Goal: Find specific page/section: Find specific page/section

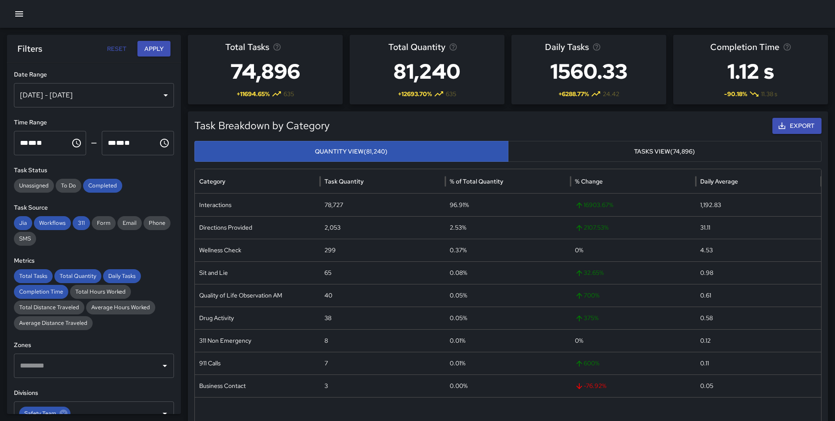
scroll to position [79, 0]
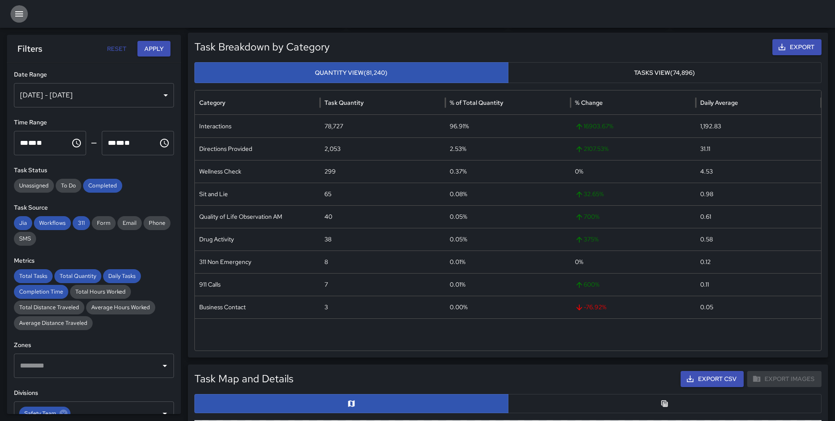
click at [18, 18] on icon "button" at bounding box center [19, 14] width 10 height 10
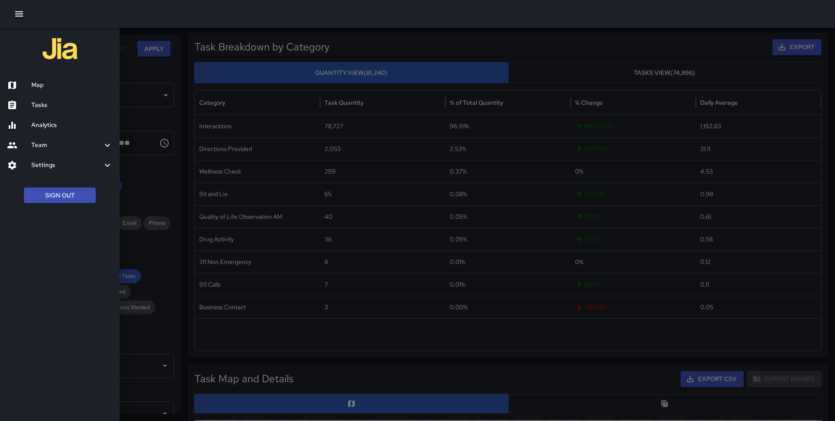
click at [40, 82] on h6 "Map" at bounding box center [71, 85] width 81 height 10
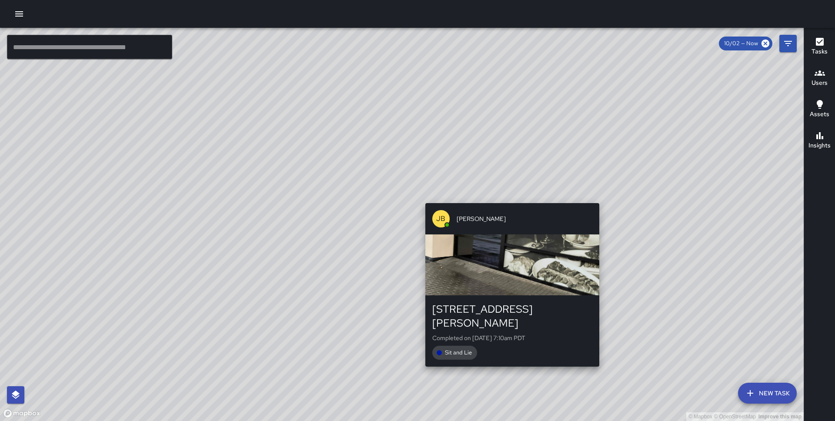
click at [509, 198] on div "© Mapbox © OpenStreetMap Improve this map [PERSON_NAME] [STREET_ADDRESS][PERSON…" at bounding box center [402, 224] width 804 height 393
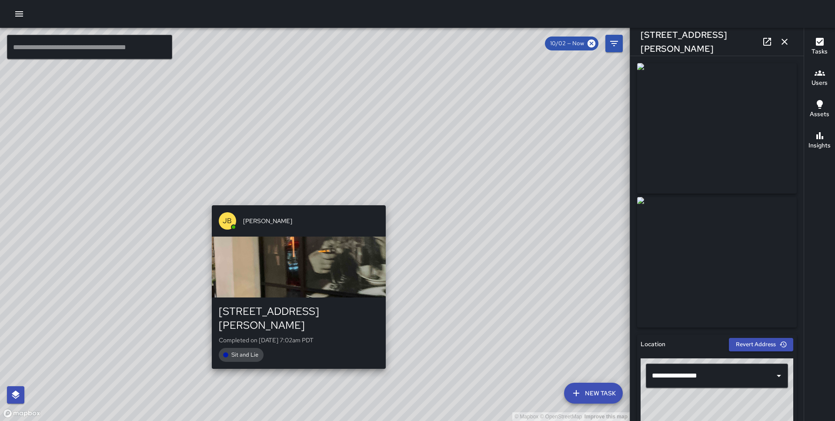
click at [294, 198] on div "© Mapbox © OpenStreetMap Improve this map [PERSON_NAME] [STREET_ADDRESS][PERSON…" at bounding box center [315, 224] width 630 height 393
type input "**********"
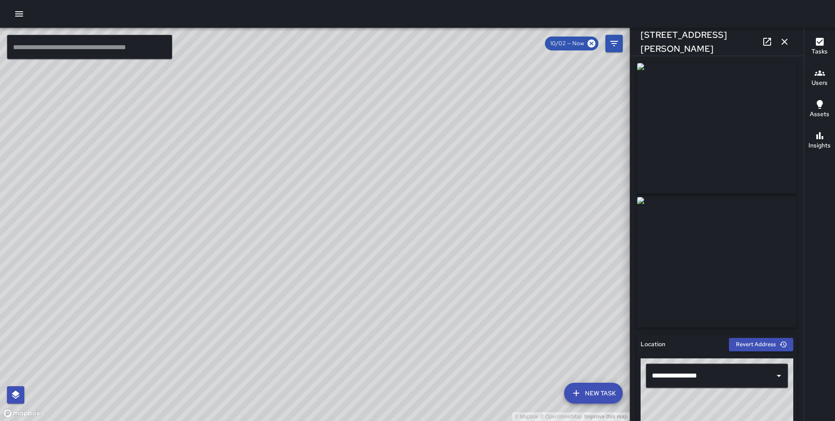
click at [296, 204] on div "© Mapbox © OpenStreetMap Improve this map [PERSON_NAME] [STREET_ADDRESS][PERSON…" at bounding box center [315, 224] width 630 height 393
click at [321, 210] on div "© Mapbox © OpenStreetMap Improve this map [PERSON_NAME] [STREET_ADDRESS][PERSON…" at bounding box center [315, 224] width 630 height 393
drag, startPoint x: 371, startPoint y: 223, endPoint x: 346, endPoint y: 172, distance: 56.6
click at [346, 172] on div "© Mapbox © OpenStreetMap Improve this map" at bounding box center [315, 224] width 630 height 393
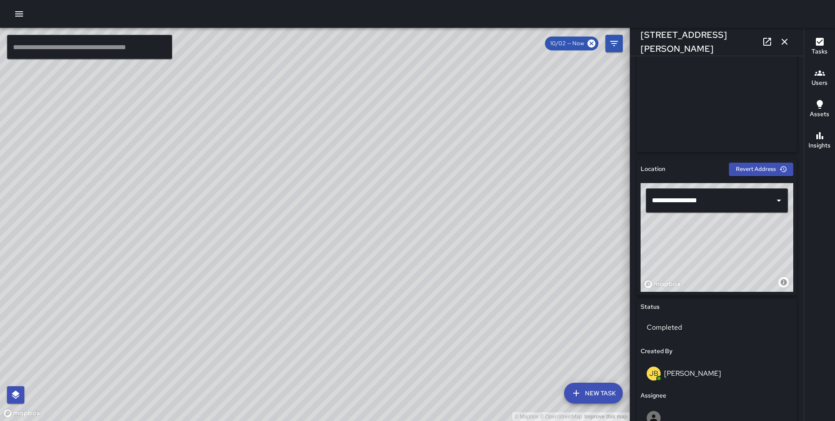
scroll to position [506, 0]
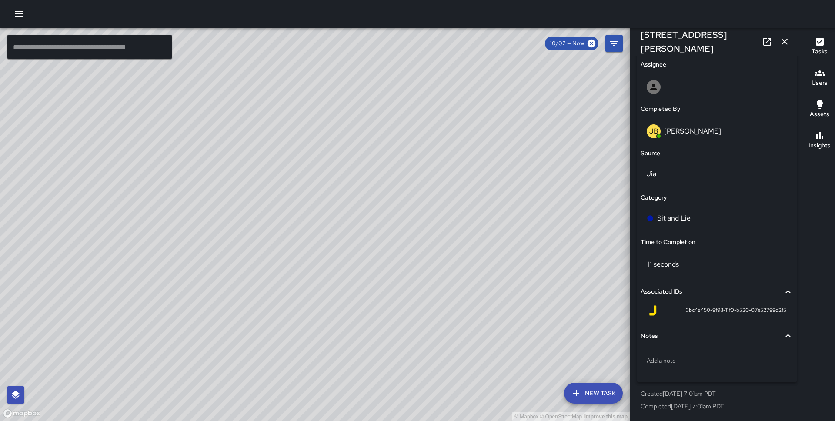
drag, startPoint x: 278, startPoint y: 212, endPoint x: 334, endPoint y: 277, distance: 85.1
click at [334, 277] on div "© Mapbox © OpenStreetMap Improve this map" at bounding box center [315, 224] width 630 height 393
click at [292, 180] on div "© Mapbox © OpenStreetMap Improve this map KG [PERSON_NAME][GEOGRAPHIC_DATA][STR…" at bounding box center [315, 224] width 630 height 393
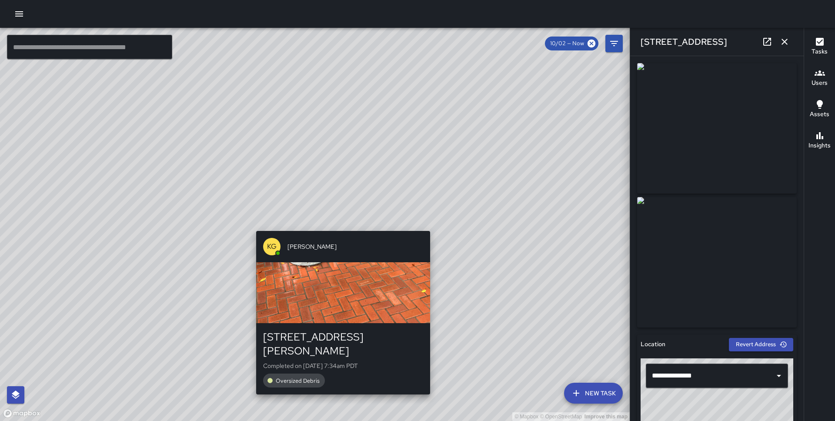
click at [339, 228] on div "KG [PERSON_NAME] [GEOGRAPHIC_DATA][PERSON_NAME] Completed on [DATE] 7:34am PDT …" at bounding box center [343, 313] width 181 height 171
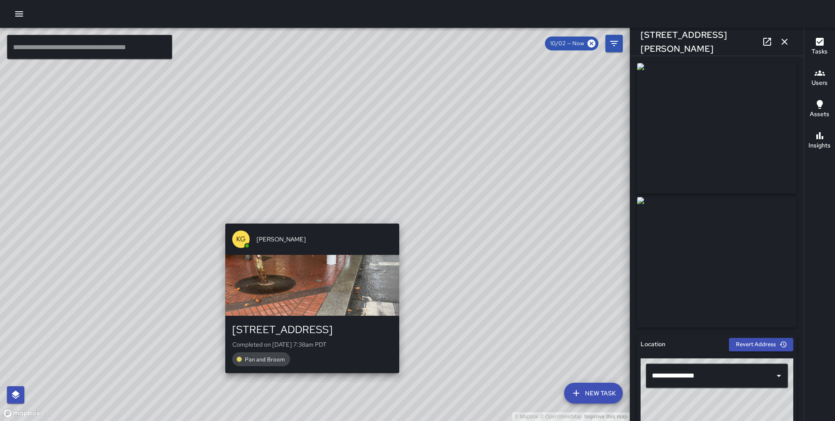
click at [307, 217] on div "© Mapbox © OpenStreetMap Improve this map KG [PERSON_NAME][GEOGRAPHIC_DATA][STR…" at bounding box center [315, 224] width 630 height 393
type input "**********"
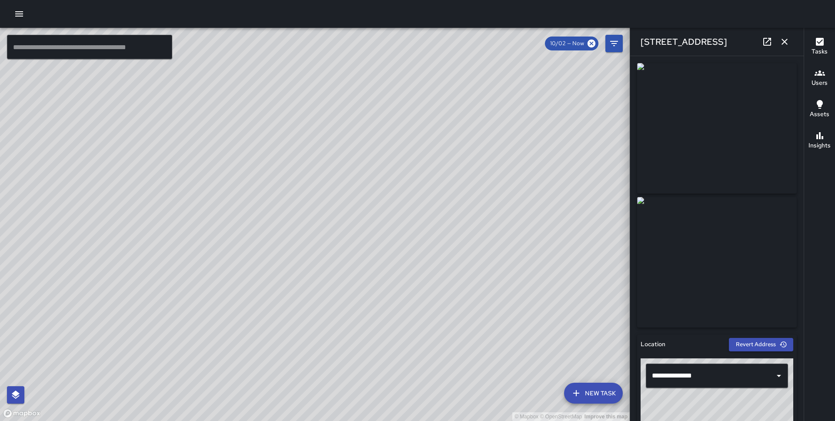
click at [297, 206] on div "© Mapbox © OpenStreetMap Improve this map KG [PERSON_NAME] 5 [GEOGRAPHIC_DATA] …" at bounding box center [315, 224] width 630 height 393
click at [790, 40] on icon "button" at bounding box center [785, 42] width 10 height 10
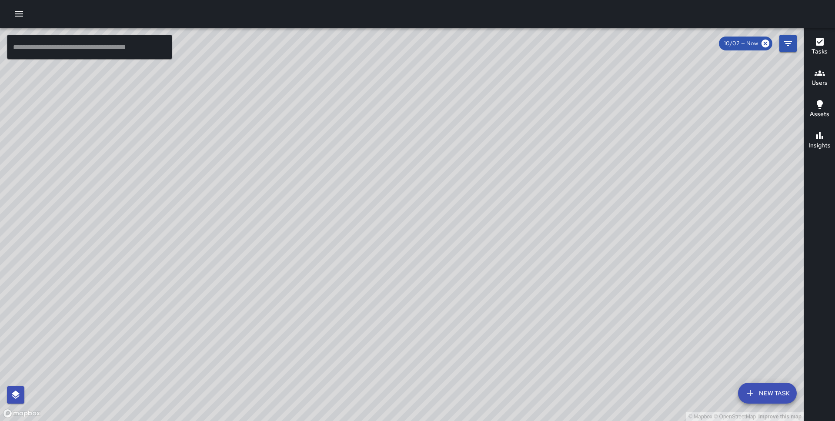
drag, startPoint x: 222, startPoint y: 255, endPoint x: 309, endPoint y: 125, distance: 156.5
click at [309, 125] on div "© Mapbox © OpenStreetMap Improve this map" at bounding box center [402, 224] width 804 height 393
drag, startPoint x: 229, startPoint y: 240, endPoint x: 339, endPoint y: 86, distance: 189.0
click at [339, 87] on div "© Mapbox © OpenStreetMap Improve this map" at bounding box center [402, 224] width 804 height 393
click at [286, 197] on div "© Mapbox © OpenStreetMap Improve this map" at bounding box center [402, 224] width 804 height 393
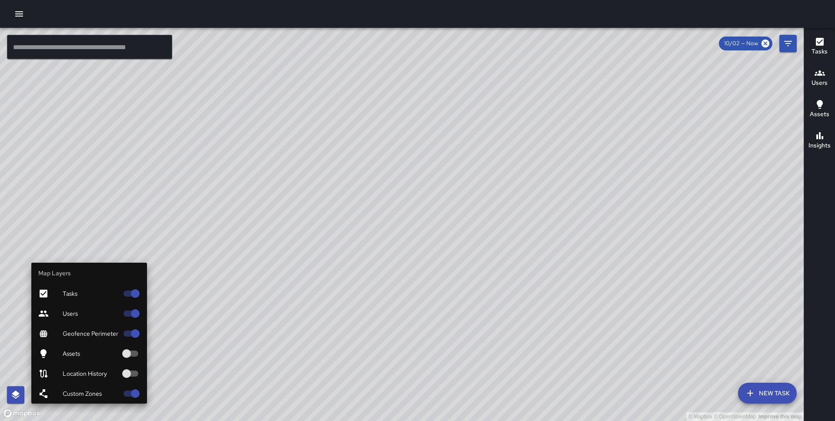
click at [17, 397] on icon "button" at bounding box center [16, 395] width 8 height 8
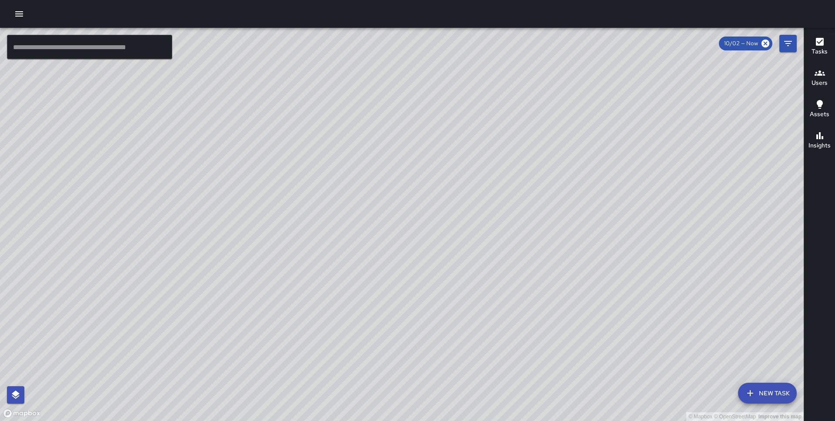
drag, startPoint x: 141, startPoint y: 217, endPoint x: 228, endPoint y: 264, distance: 98.5
click at [228, 264] on div "© Mapbox © OpenStreetMap Improve this map" at bounding box center [402, 224] width 804 height 393
drag, startPoint x: 256, startPoint y: 120, endPoint x: 269, endPoint y: 224, distance: 104.4
click at [269, 224] on div "© Mapbox © OpenStreetMap Improve this map" at bounding box center [402, 224] width 804 height 393
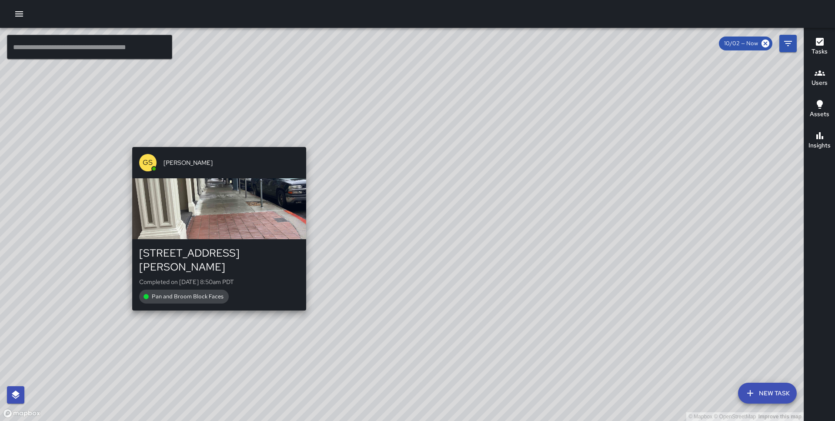
click at [217, 141] on div "© Mapbox © OpenStreetMap Improve this map GS [PERSON_NAME] [STREET_ADDRESS][PER…" at bounding box center [402, 224] width 804 height 393
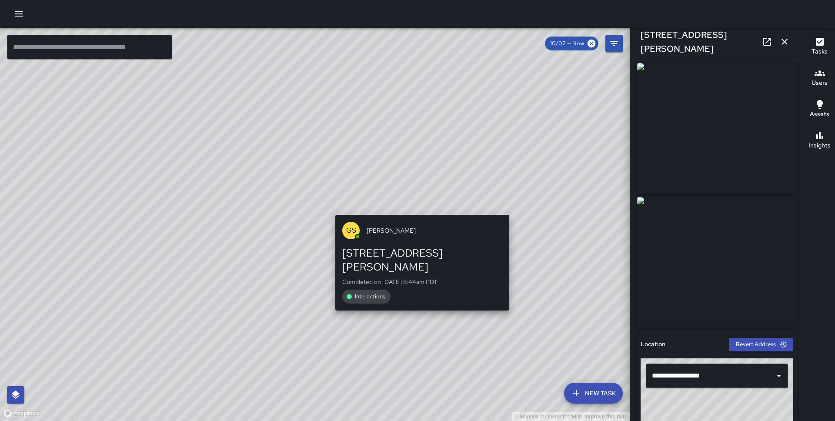
click at [419, 209] on div "© Mapbox © OpenStreetMap Improve this map GS [PERSON_NAME] [STREET_ADDRESS][PER…" at bounding box center [315, 224] width 630 height 393
type input "**********"
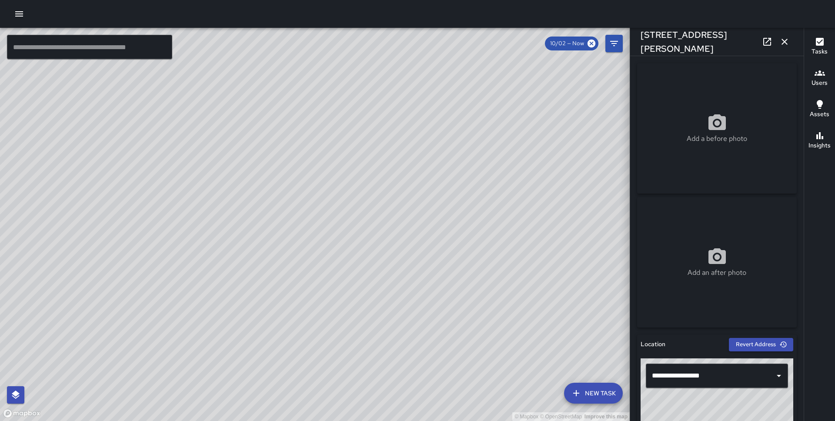
click at [349, 353] on div "© Mapbox © OpenStreetMap Improve this map GS [PERSON_NAME] [STREET_ADDRESS][US_…" at bounding box center [315, 224] width 630 height 393
click at [115, 122] on div "© Mapbox © OpenStreetMap Improve this map GS [PERSON_NAME] [STREET_ADDRESS][PER…" at bounding box center [315, 224] width 630 height 393
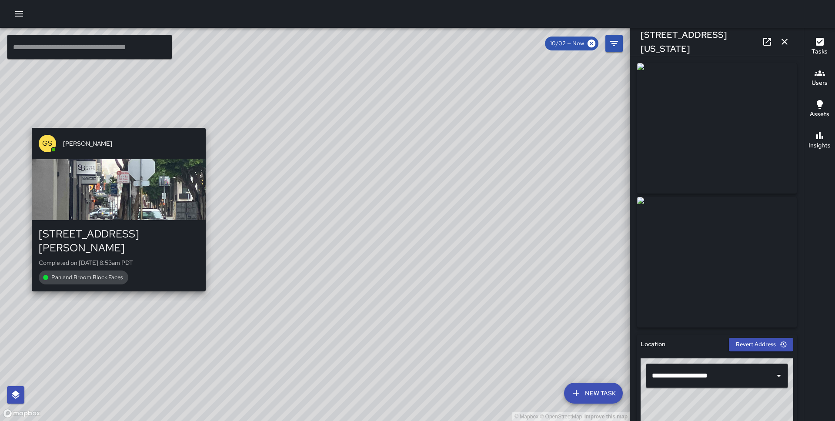
type input "**********"
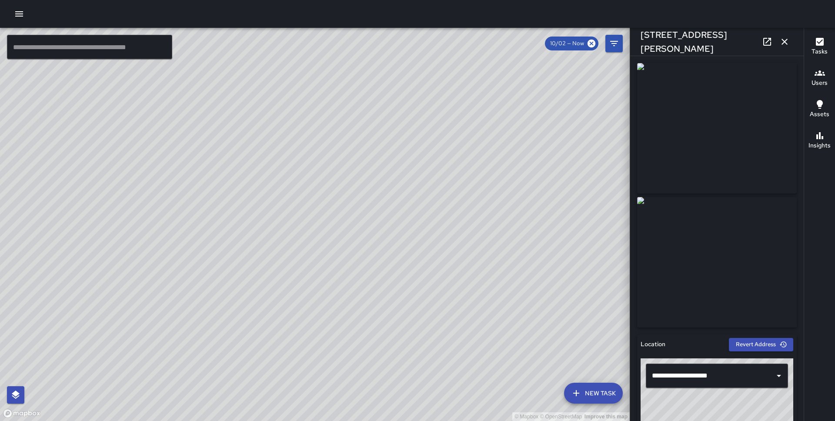
drag, startPoint x: 474, startPoint y: 234, endPoint x: 301, endPoint y: 110, distance: 212.8
click at [301, 110] on div "© Mapbox © OpenStreetMap Improve this map" at bounding box center [315, 224] width 630 height 393
drag, startPoint x: 364, startPoint y: 234, endPoint x: 235, endPoint y: 127, distance: 168.3
click at [235, 127] on div "© Mapbox © OpenStreetMap Improve this map" at bounding box center [315, 224] width 630 height 393
click at [788, 38] on icon "button" at bounding box center [785, 42] width 10 height 10
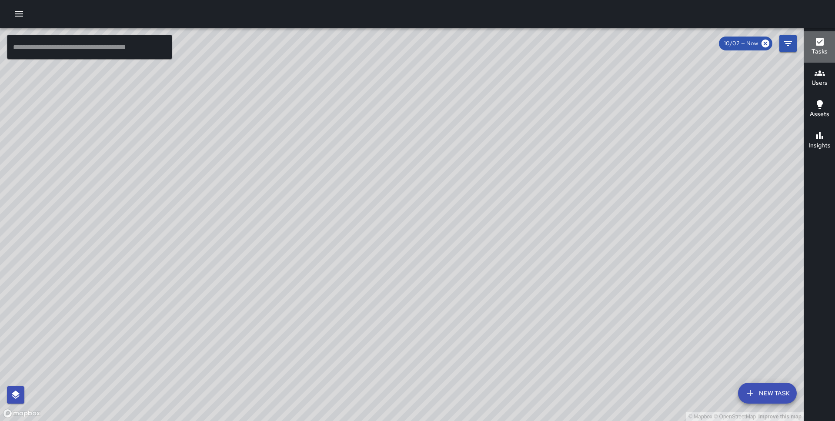
click at [824, 48] on h6 "Tasks" at bounding box center [820, 52] width 16 height 10
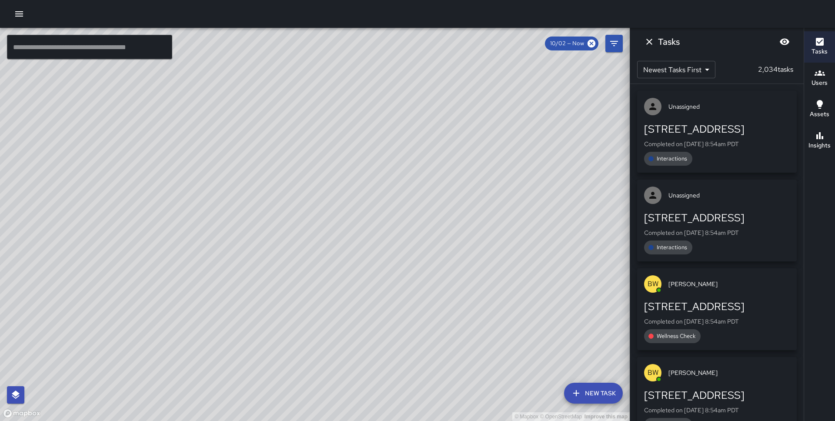
click at [645, 42] on icon "Dismiss" at bounding box center [649, 42] width 10 height 10
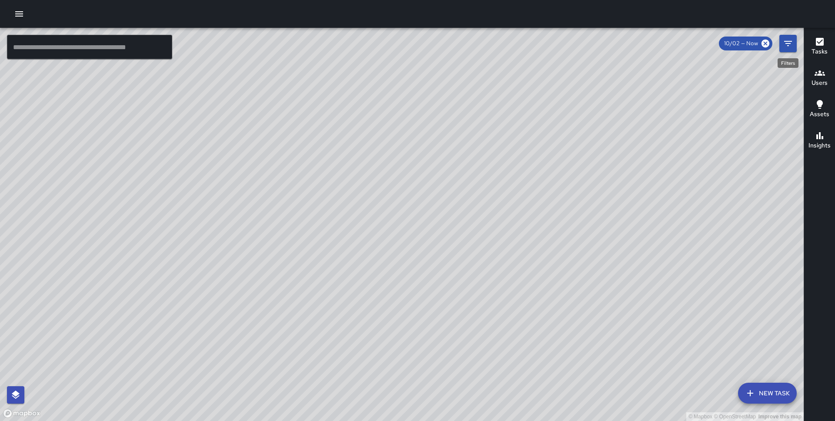
click at [790, 44] on icon "Filters" at bounding box center [788, 43] width 10 height 10
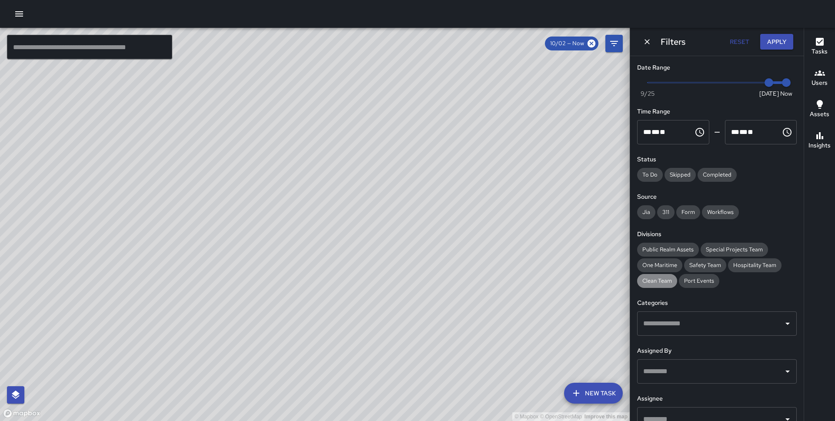
click at [664, 279] on span "Clean Team" at bounding box center [657, 281] width 40 height 9
click at [719, 252] on span "Special Projects Team" at bounding box center [734, 249] width 67 height 9
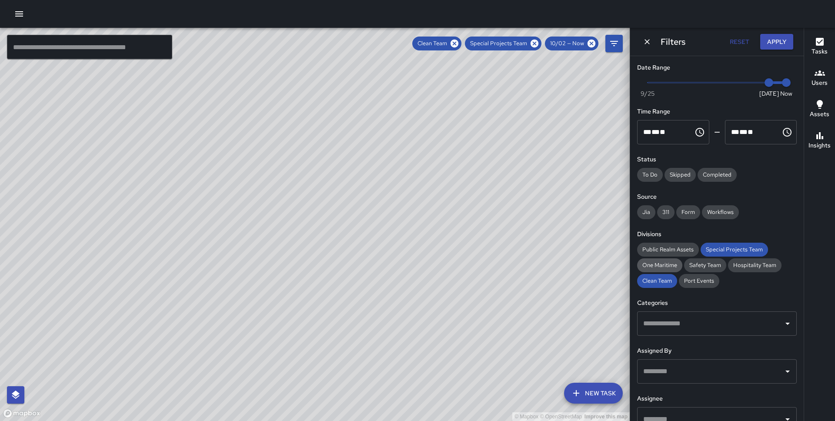
click at [673, 264] on span "One Maritime" at bounding box center [659, 265] width 45 height 9
click at [774, 47] on button "Apply" at bounding box center [776, 42] width 33 height 16
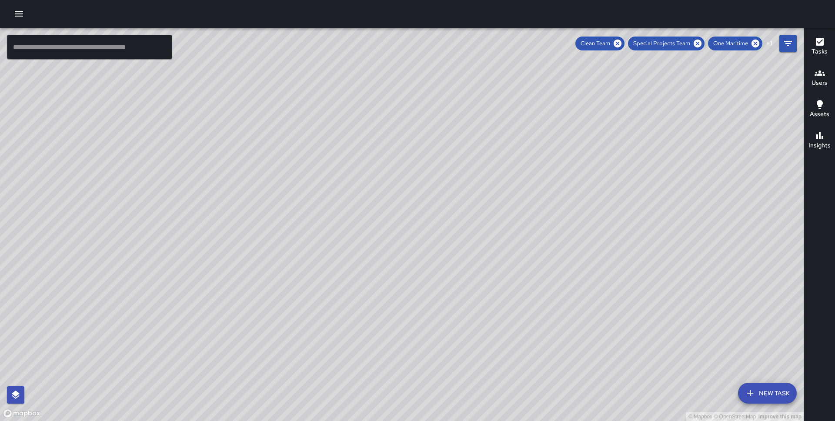
click at [814, 57] on button "Tasks" at bounding box center [819, 46] width 31 height 31
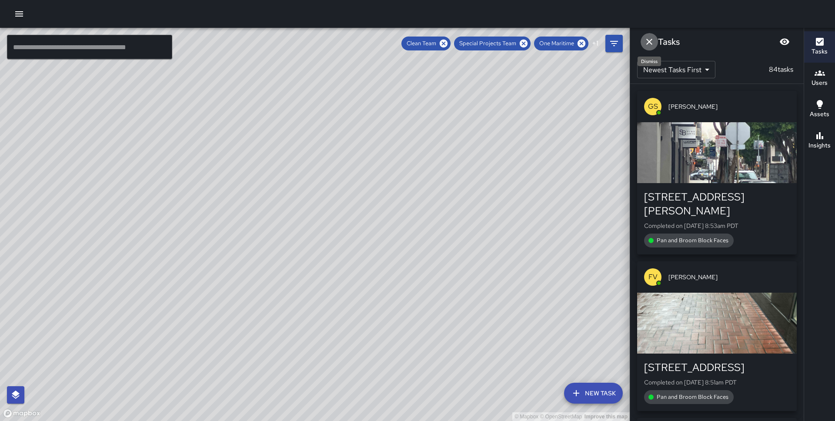
click at [647, 42] on icon "Dismiss" at bounding box center [649, 42] width 10 height 10
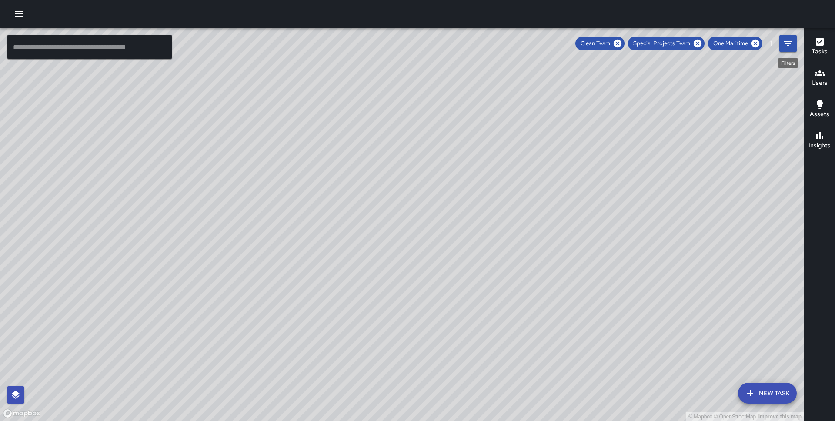
click at [781, 47] on button "Filters" at bounding box center [788, 43] width 17 height 17
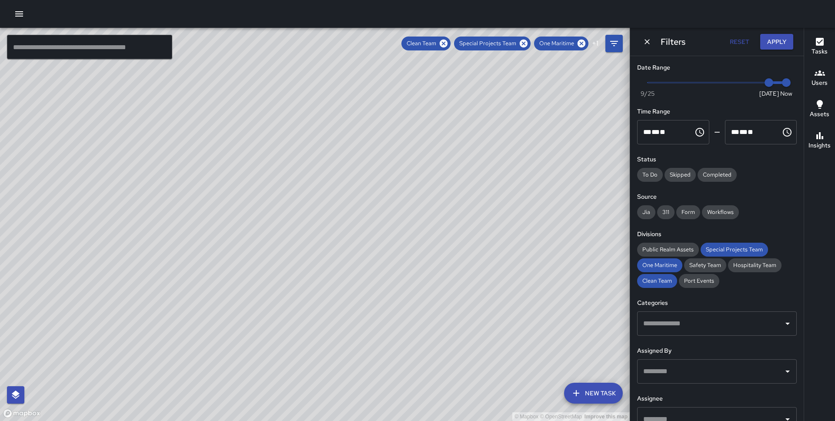
type input "*"
click at [649, 81] on span "Now [DATE] [DATE] 9:14 am" at bounding box center [717, 82] width 139 height 13
click at [775, 47] on button "Apply" at bounding box center [776, 42] width 33 height 16
